Goal: Task Accomplishment & Management: Manage account settings

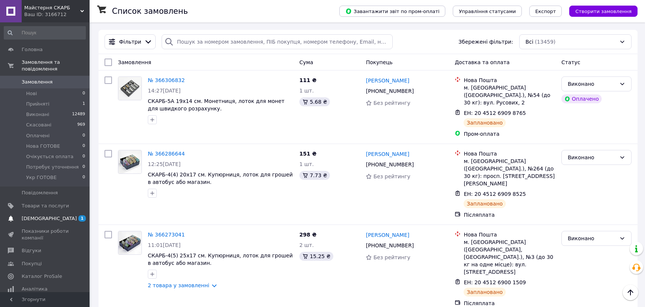
scroll to position [408, 0]
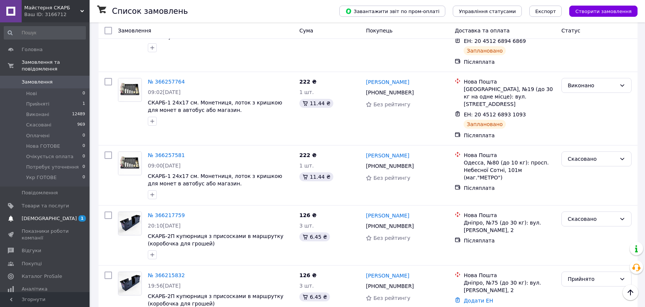
click at [42, 215] on span "[DEMOGRAPHIC_DATA]" at bounding box center [49, 218] width 55 height 7
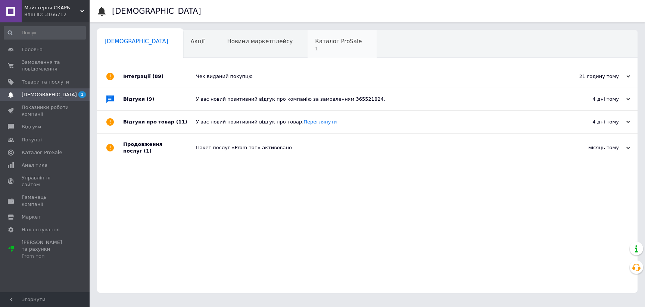
click at [315, 41] on span "Каталог ProSale" at bounding box center [338, 41] width 47 height 7
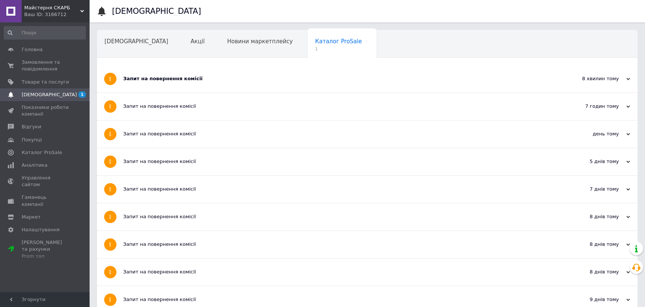
click at [181, 80] on div "Запит на повернення комісії" at bounding box center [339, 78] width 432 height 7
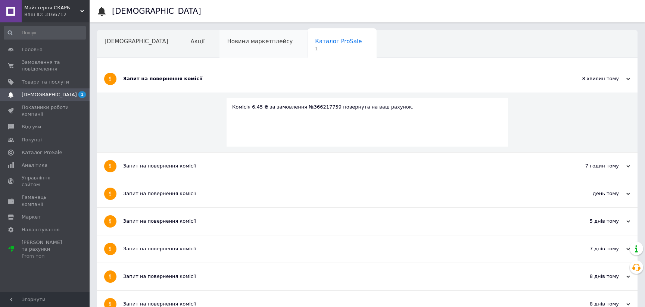
click at [227, 41] on span "Новини маркетплейсу" at bounding box center [260, 41] width 66 height 7
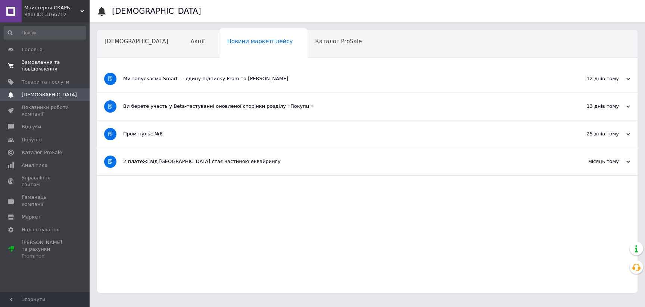
click at [41, 63] on span "Замовлення та повідомлення" at bounding box center [45, 65] width 47 height 13
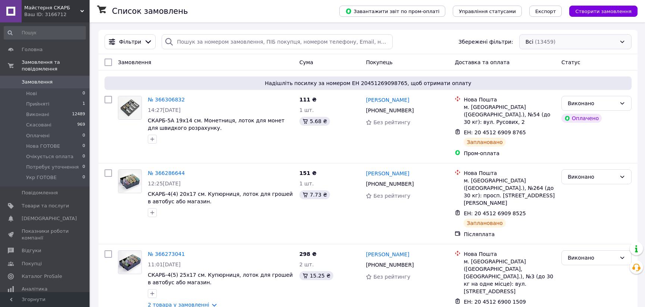
click at [595, 40] on div "Всі (13459)" at bounding box center [575, 41] width 112 height 15
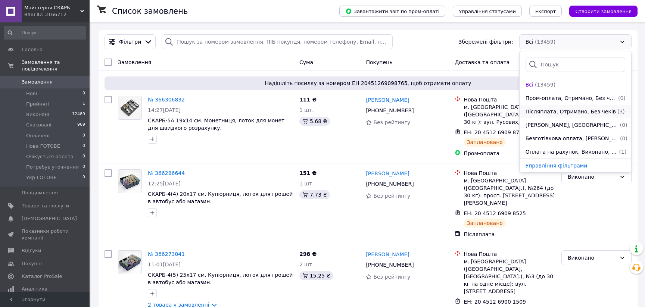
click at [587, 115] on span "Післяплата, Отримано, Без чеків" at bounding box center [570, 111] width 90 height 7
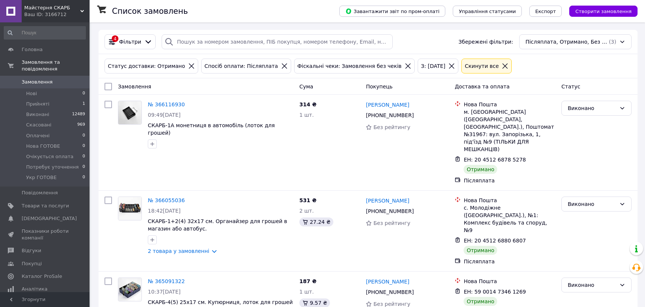
click at [107, 87] on input "checkbox" at bounding box center [107, 86] width 7 height 7
checkbox input "true"
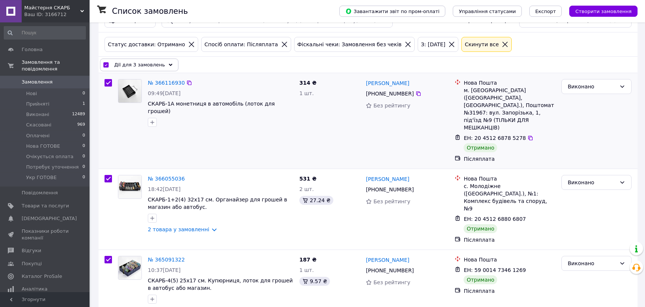
scroll to position [34, 0]
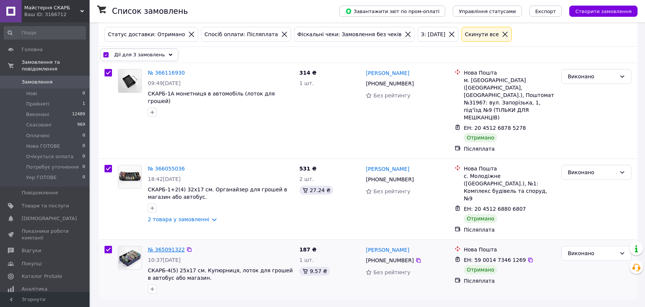
click at [168, 247] on link "№ 365091322" at bounding box center [166, 250] width 37 height 6
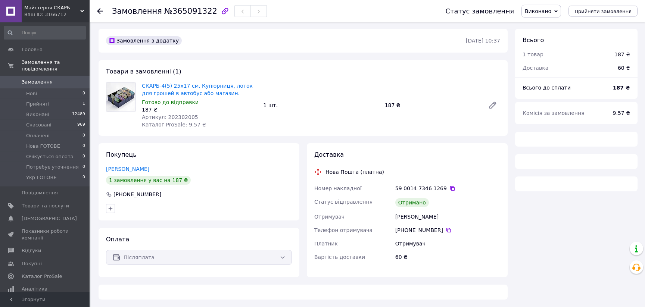
scroll to position [16, 0]
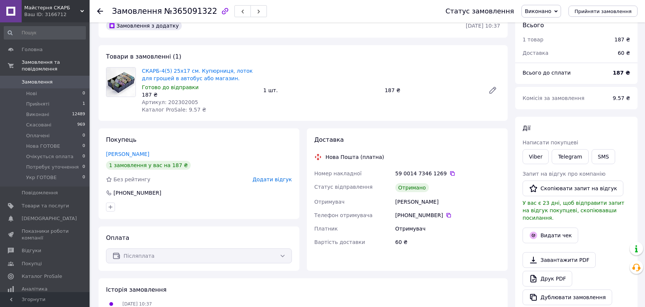
drag, startPoint x: 99, startPoint y: 10, endPoint x: 101, endPoint y: 14, distance: 4.2
click at [100, 12] on icon at bounding box center [100, 11] width 6 height 6
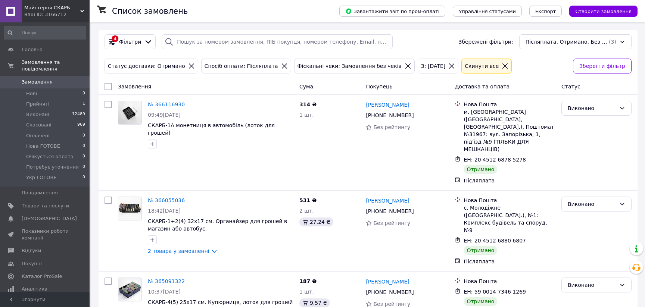
click at [108, 88] on input "checkbox" at bounding box center [107, 86] width 7 height 7
checkbox input "true"
click at [563, 42] on div "Післяплата, Отримано, Без чеків (3)" at bounding box center [575, 41] width 112 height 15
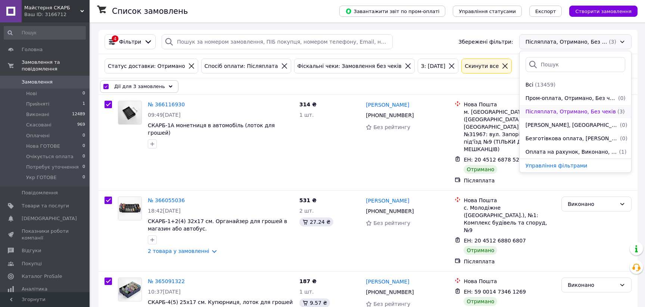
click at [560, 115] on span "Післяплата, Отримано, Без чеків" at bounding box center [570, 111] width 90 height 7
click at [542, 115] on span "Післяплата, Отримано, Без чеків" at bounding box center [570, 111] width 90 height 7
click at [259, 91] on div "Дії для 3 замовлень Вибрати все 3 замовлень Вибрані всі 3 замовлень Скасувати в…" at bounding box center [368, 86] width 536 height 13
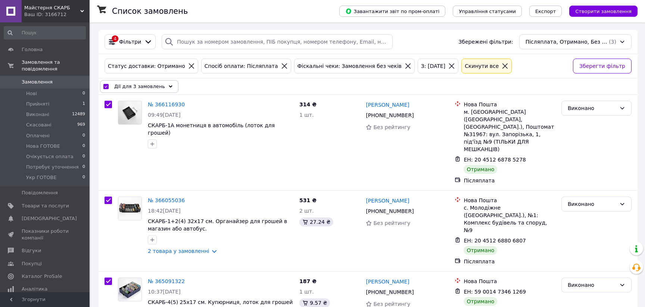
click at [169, 88] on icon at bounding box center [171, 87] width 4 height 4
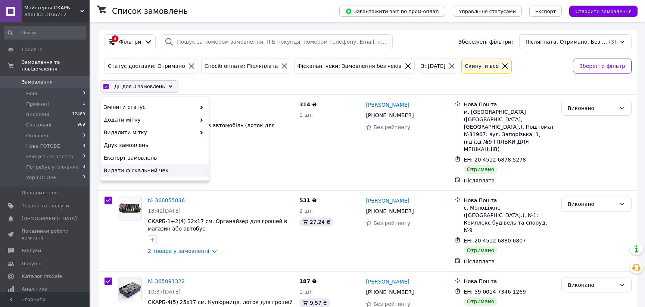
click at [146, 174] on span "Видати фіскальний чек" at bounding box center [154, 170] width 100 height 7
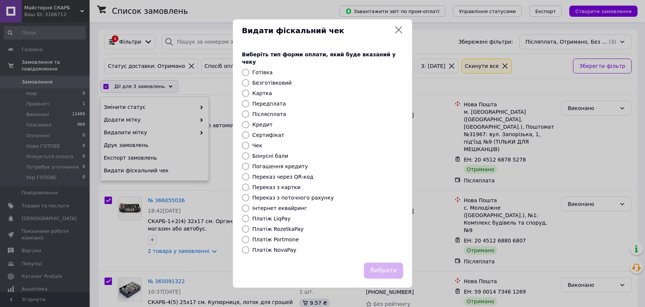
click at [275, 253] on label "Платіж NovaPay" at bounding box center [274, 250] width 44 height 6
click at [249, 254] on input "Платіж NovaPay" at bounding box center [245, 249] width 7 height 7
radio input "true"
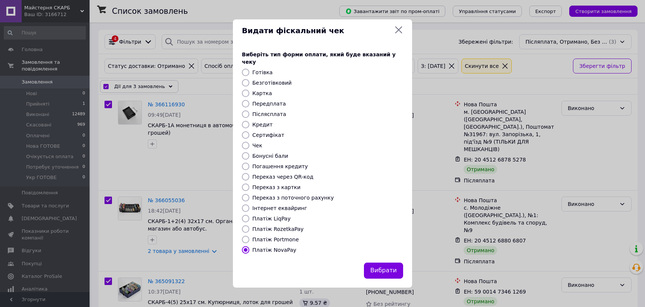
drag, startPoint x: 394, startPoint y: 277, endPoint x: 419, endPoint y: 254, distance: 33.8
click at [394, 277] on button "Вибрати" at bounding box center [383, 271] width 39 height 16
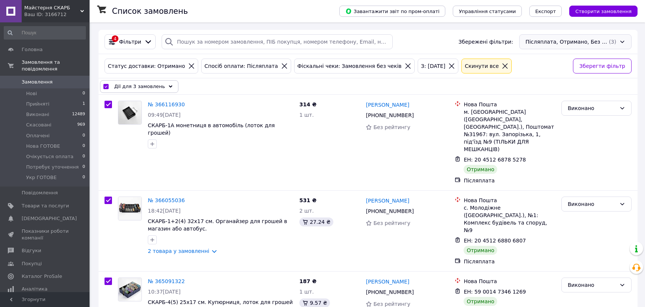
click at [626, 44] on div "Післяплата, Отримано, Без чеків (3)" at bounding box center [575, 41] width 112 height 15
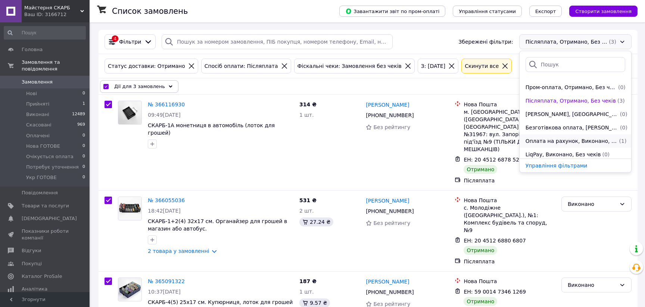
scroll to position [14, 0]
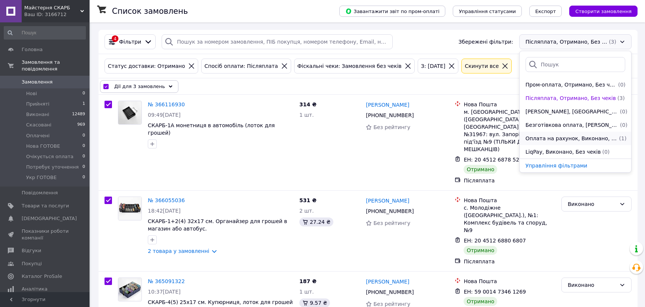
click at [586, 141] on span "Оплата на рахунок, Виконано, Без чеків" at bounding box center [571, 138] width 92 height 7
checkbox input "false"
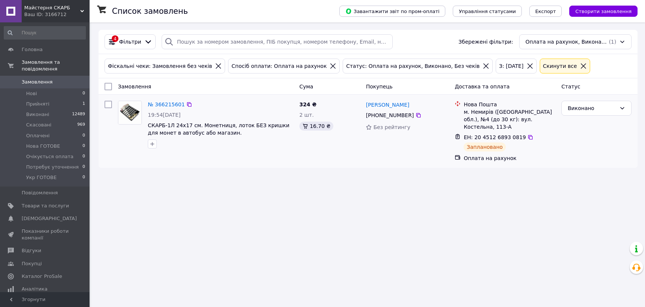
click at [110, 107] on input "checkbox" at bounding box center [107, 104] width 7 height 7
checkbox input "true"
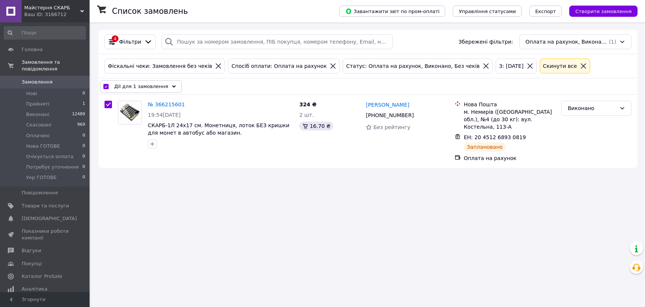
click at [159, 87] on span "Дії для 1 замовлення" at bounding box center [141, 86] width 54 height 7
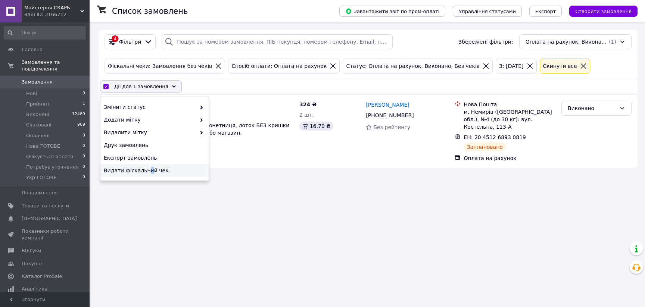
click at [150, 174] on span "Видати фіскальний чек" at bounding box center [154, 170] width 100 height 7
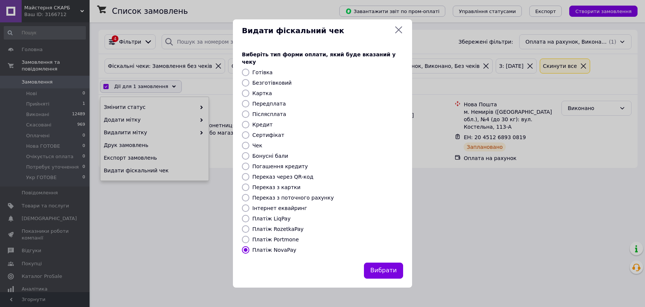
click at [285, 197] on label "Переказ з поточного рахунку" at bounding box center [292, 198] width 81 height 6
click at [249, 197] on input "Переказ з поточного рахунку" at bounding box center [245, 197] width 7 height 7
radio input "true"
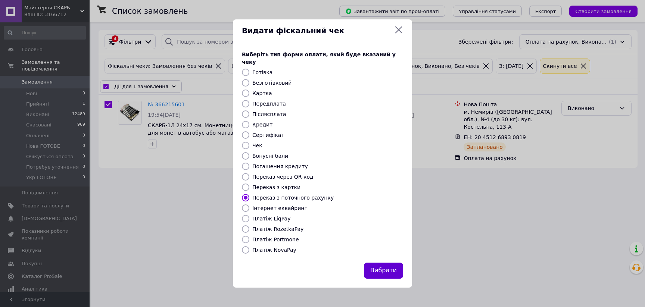
click at [379, 277] on button "Вибрати" at bounding box center [383, 271] width 39 height 16
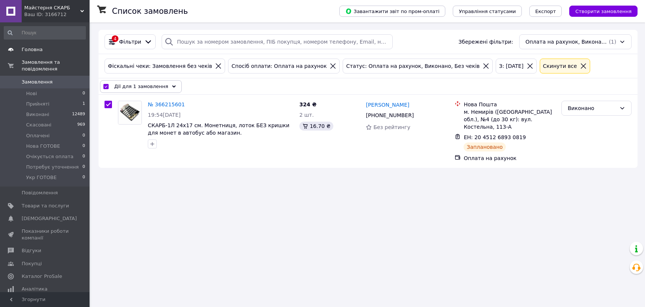
click at [35, 48] on span "Головна" at bounding box center [32, 49] width 21 height 7
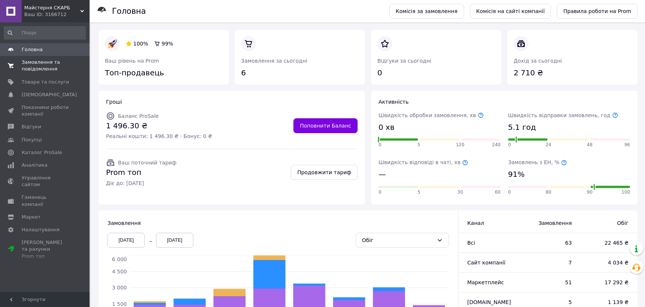
click at [41, 64] on span "Замовлення та повідомлення" at bounding box center [45, 65] width 47 height 13
